Goal: Information Seeking & Learning: Check status

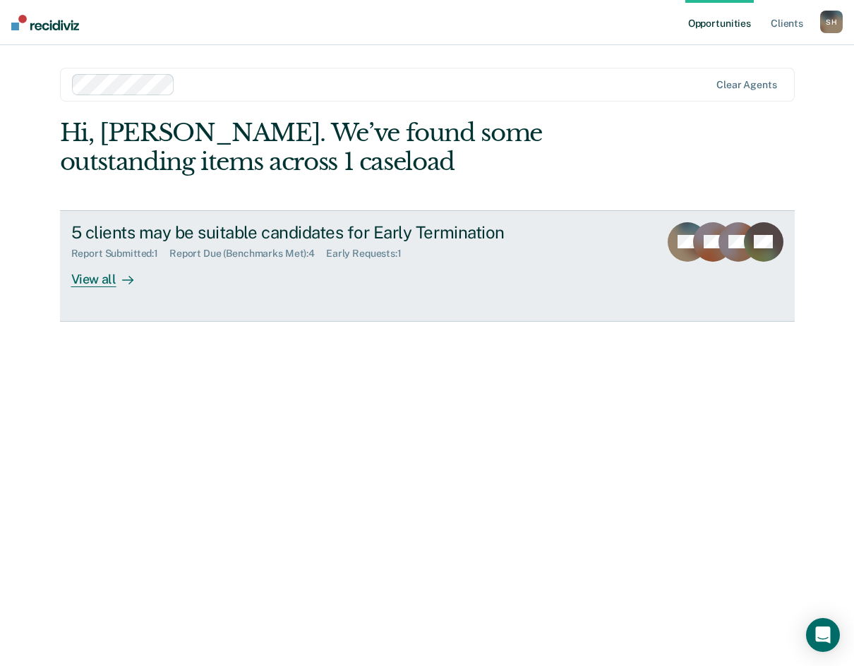
click at [83, 283] on div "View all" at bounding box center [110, 274] width 79 height 28
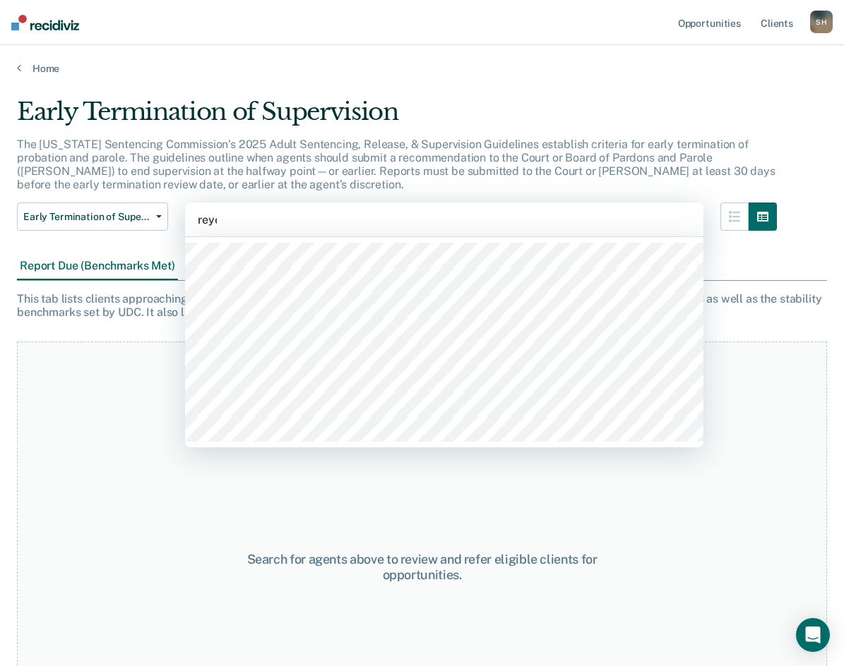
type input "[PERSON_NAME]"
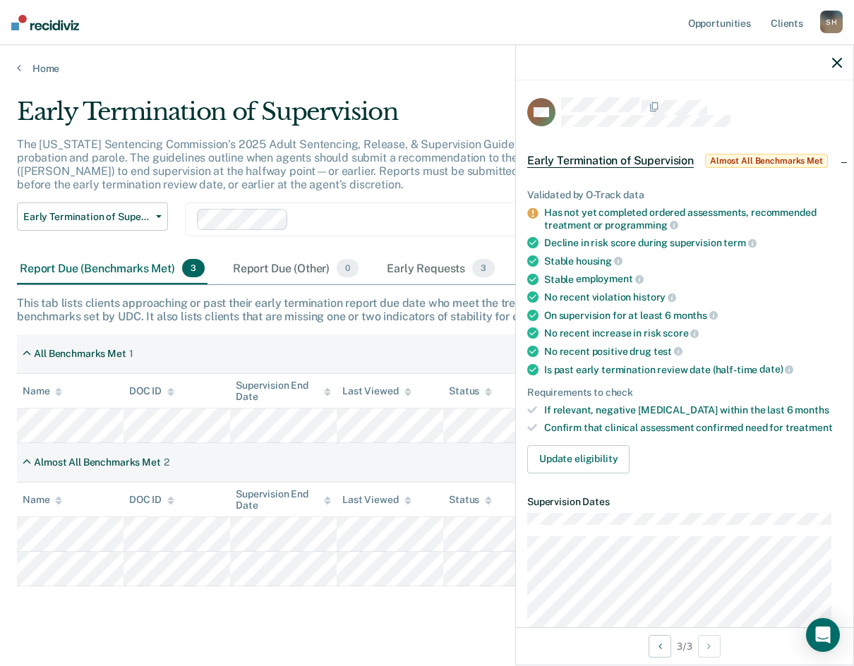
click at [340, 229] on div at bounding box center [413, 219] width 432 height 21
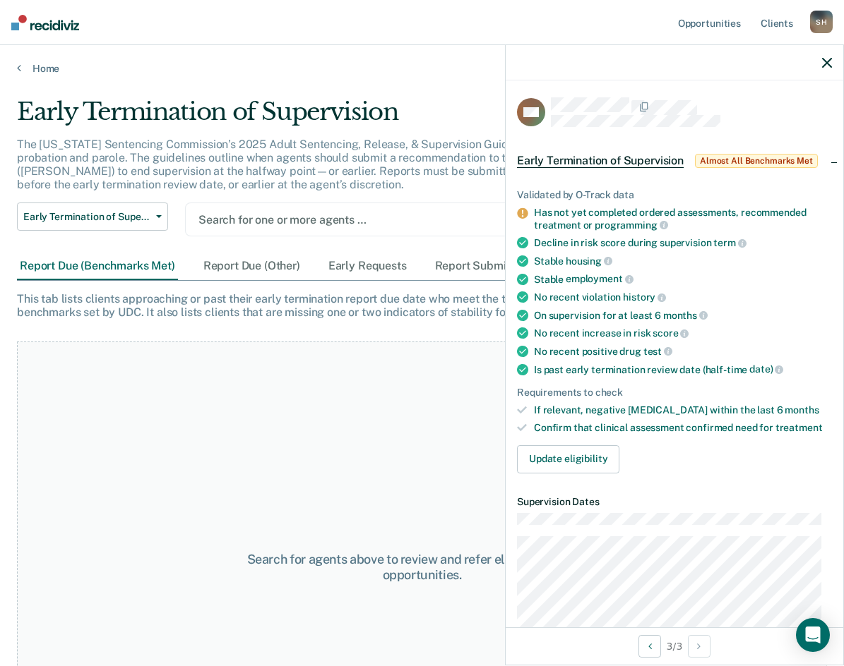
click at [237, 222] on div at bounding box center [443, 220] width 491 height 16
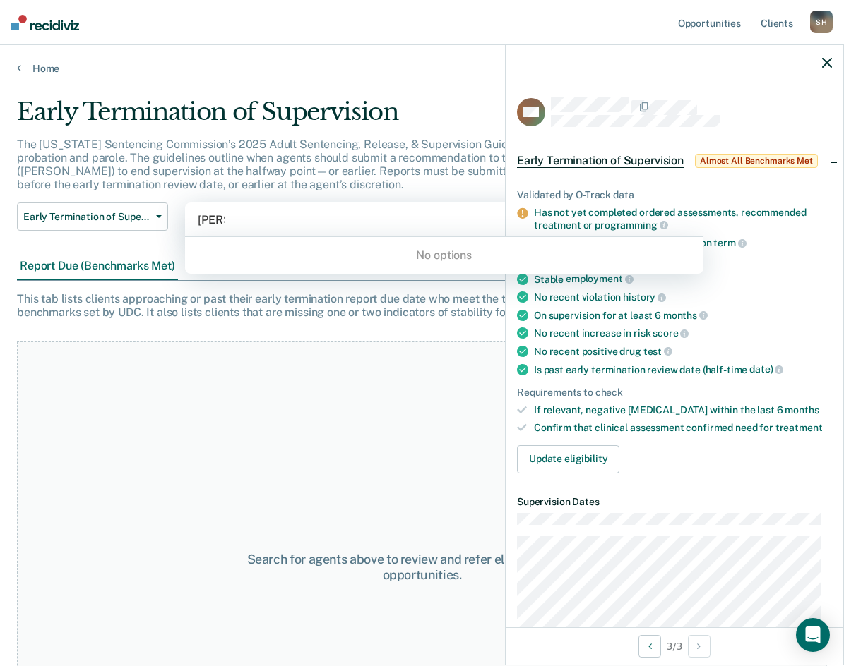
type input "dav"
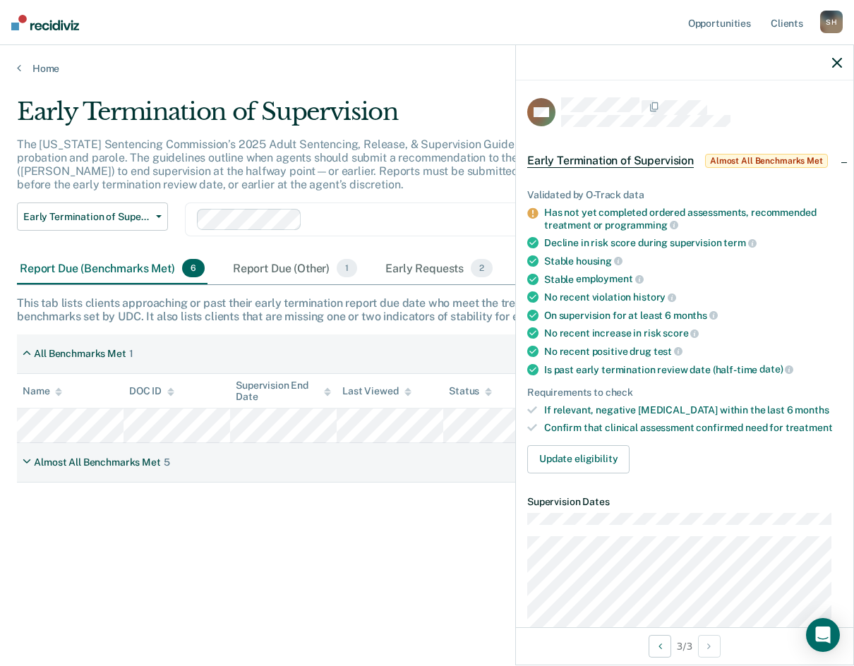
click at [839, 63] on icon "button" at bounding box center [837, 63] width 10 height 10
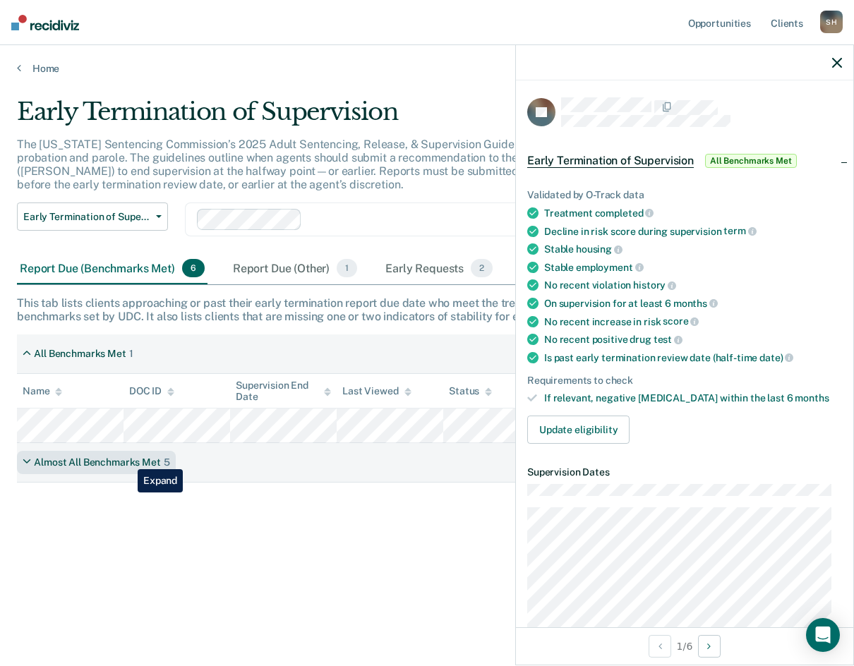
click at [127, 459] on div "Almost All Benchmarks Met" at bounding box center [97, 463] width 127 height 12
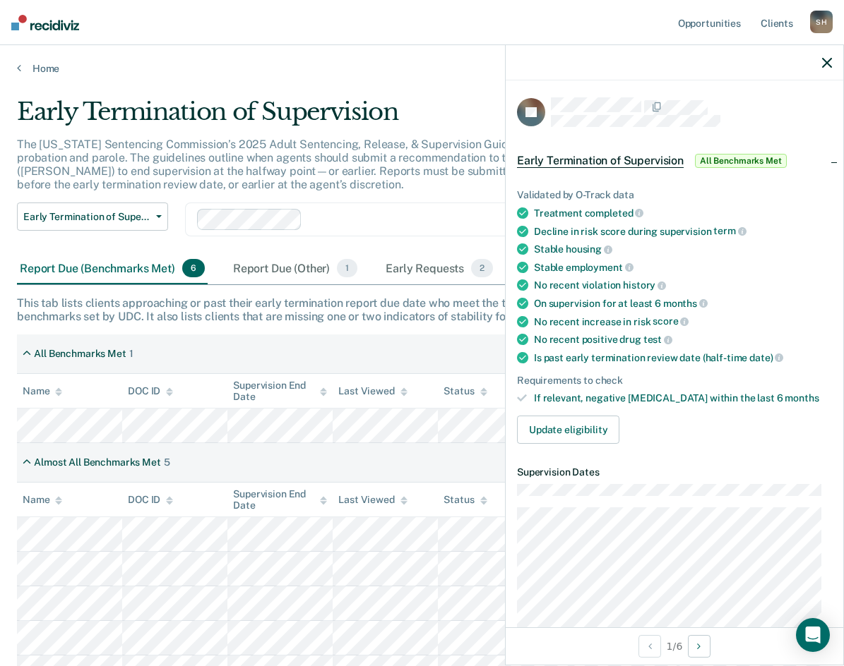
scroll to position [24, 0]
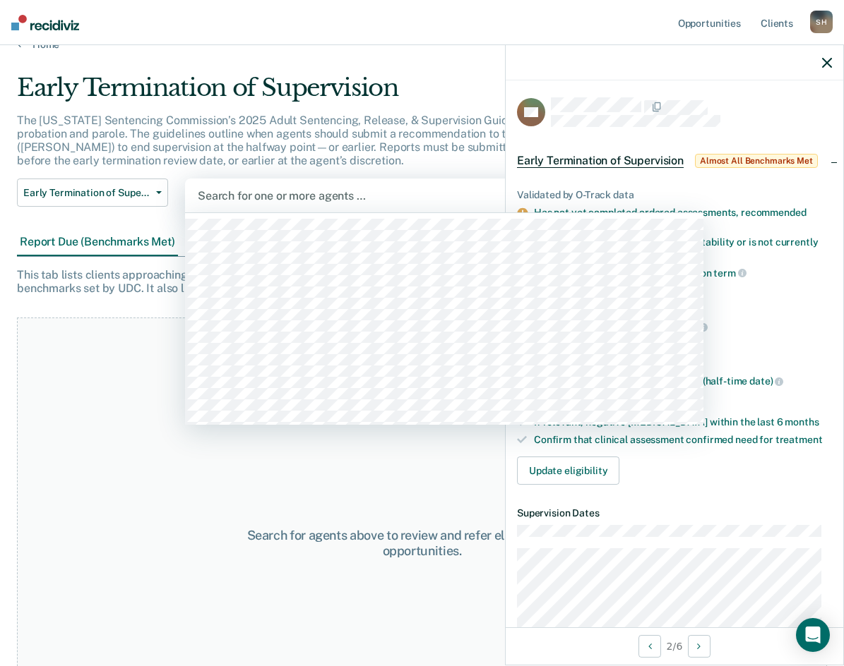
click at [298, 195] on div at bounding box center [444, 196] width 493 height 16
type input "Day"
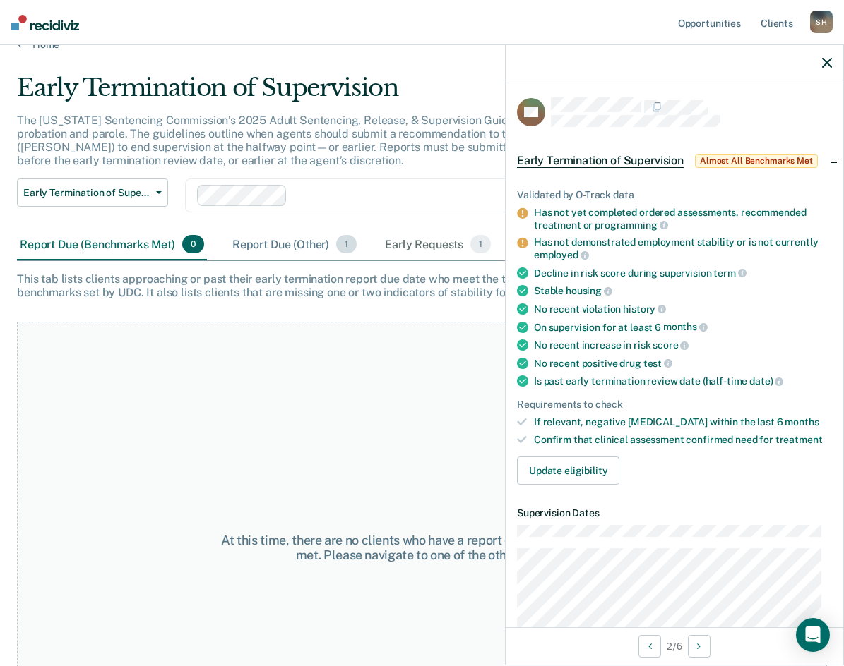
click at [337, 250] on div "Report Due (Other) 1" at bounding box center [294, 244] width 130 height 31
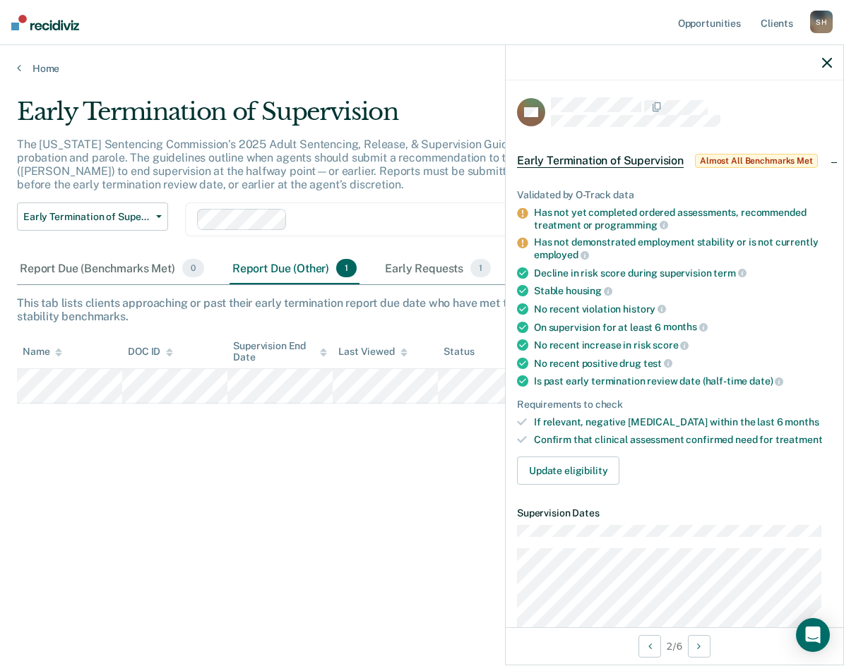
scroll to position [0, 0]
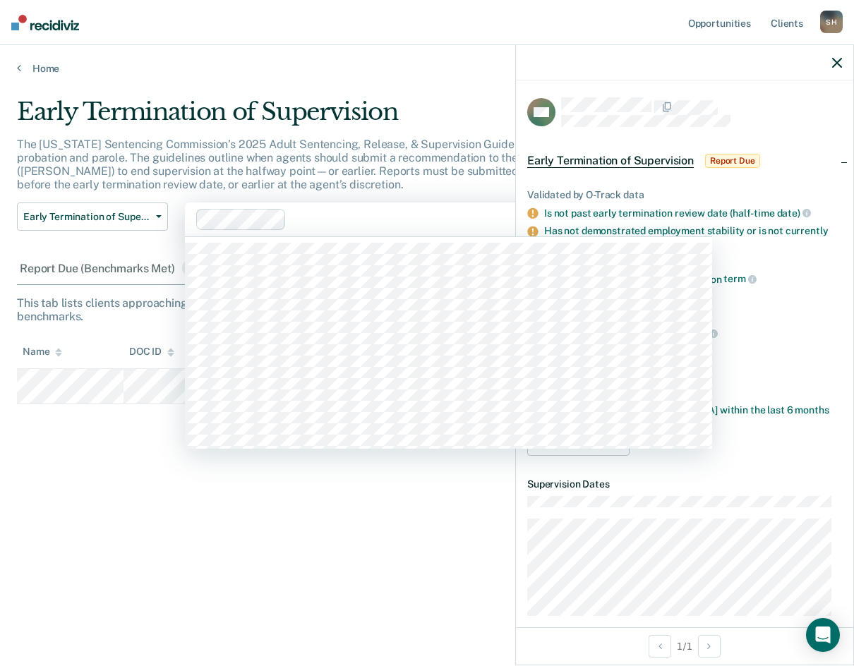
click at [297, 222] on div at bounding box center [459, 220] width 335 height 16
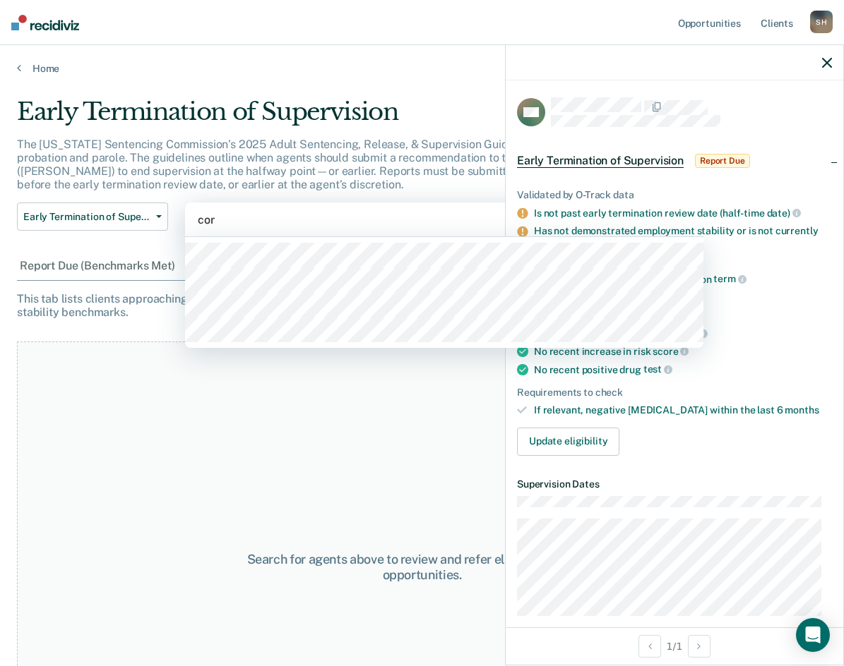
type input "corn"
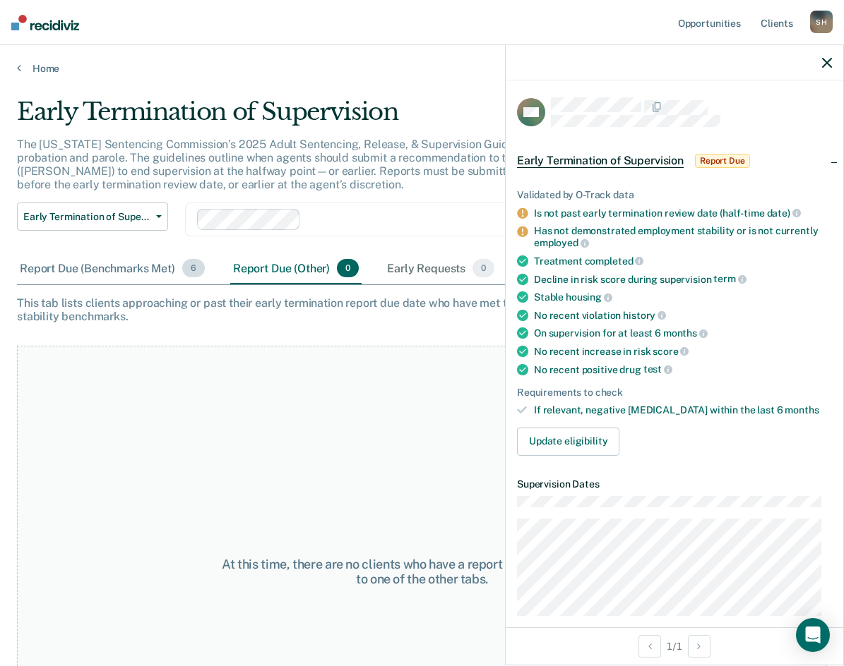
click at [164, 265] on div "Report Due (Benchmarks Met) 6" at bounding box center [112, 268] width 191 height 31
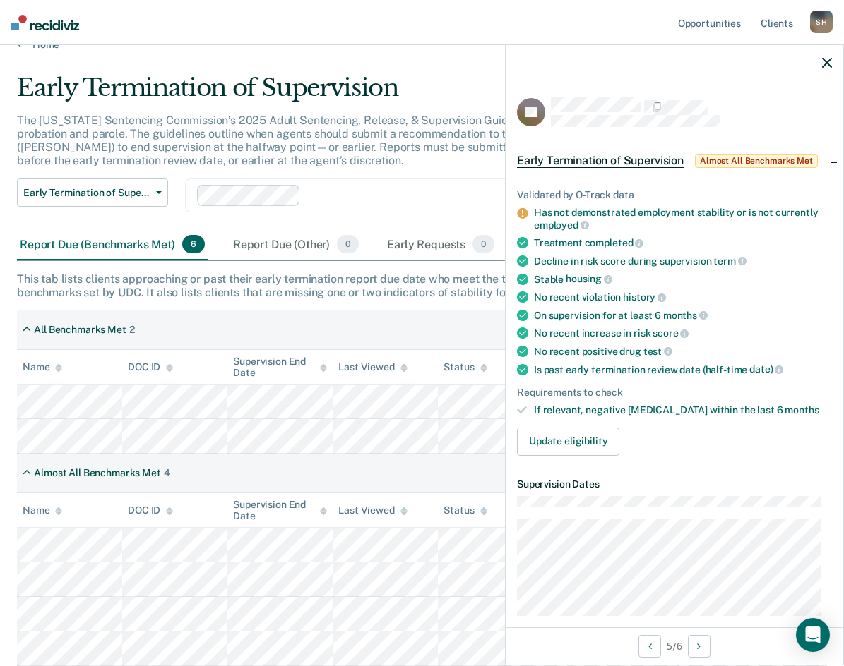
scroll to position [12, 0]
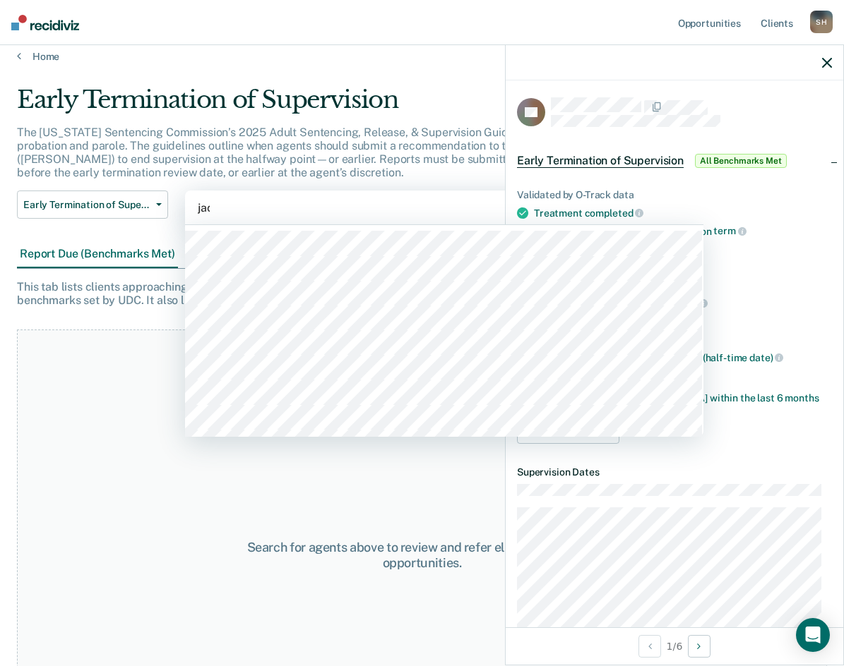
type input "jack"
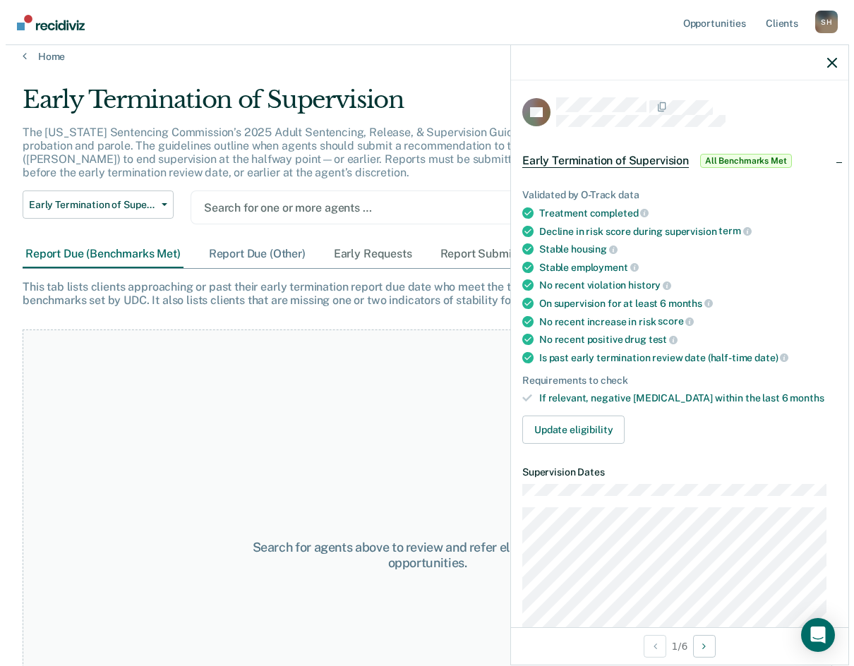
scroll to position [0, 0]
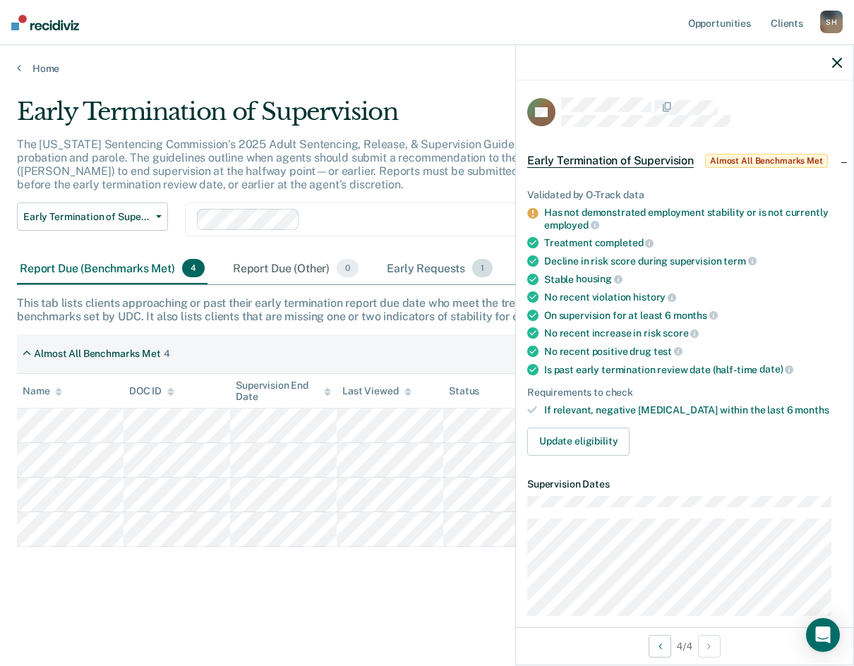
click at [422, 270] on div "Early Requests 1" at bounding box center [440, 268] width 112 height 31
